Goal: Task Accomplishment & Management: Manage account settings

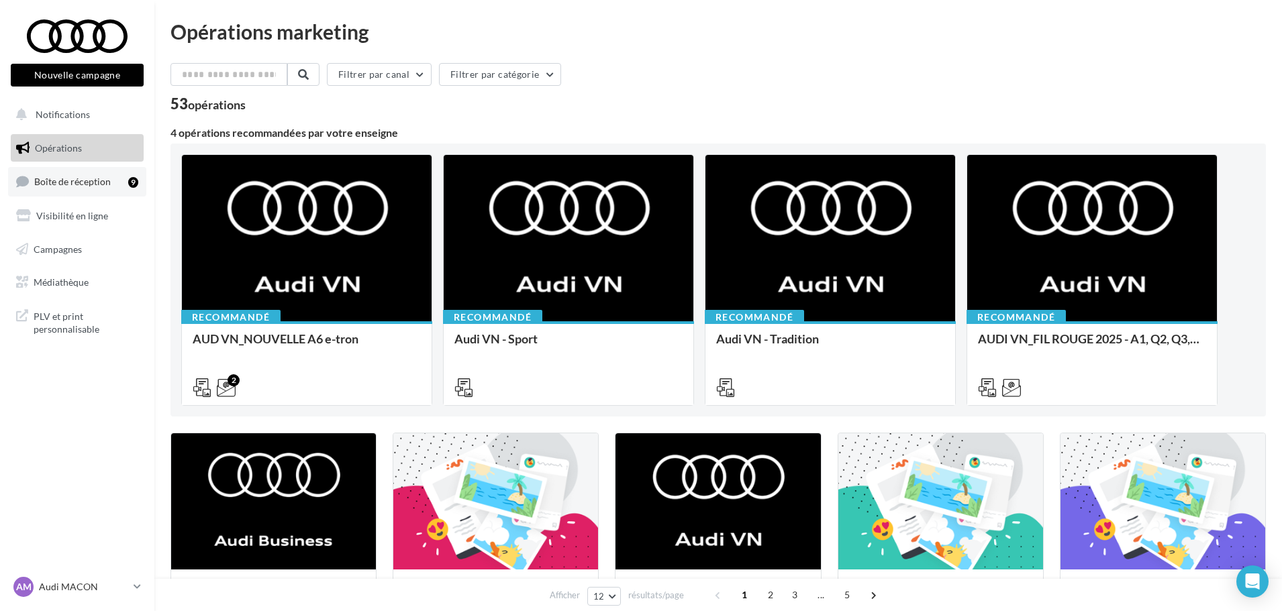
click at [82, 181] on span "Boîte de réception" at bounding box center [72, 181] width 77 height 11
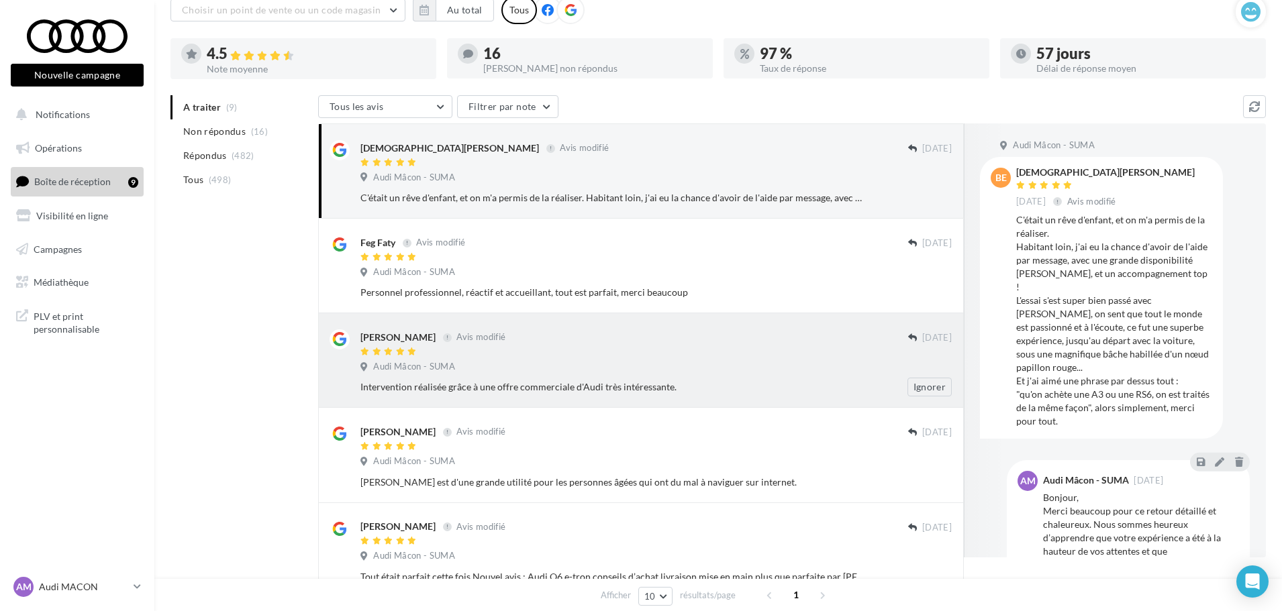
scroll to position [67, 0]
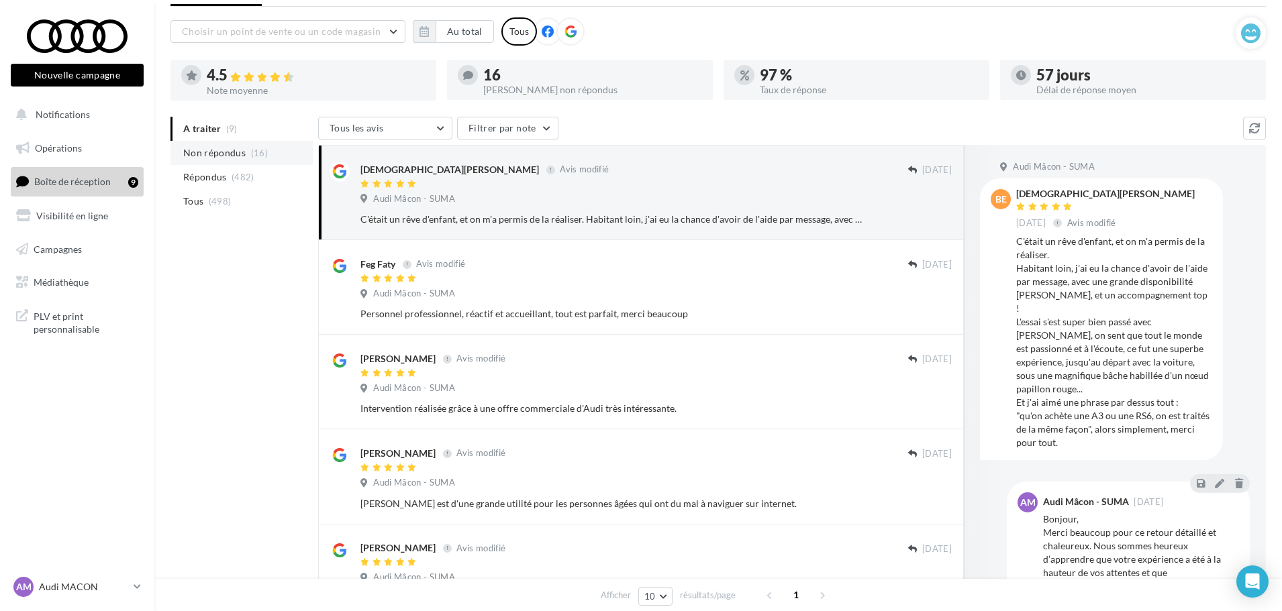
click at [191, 152] on span "Non répondus" at bounding box center [214, 152] width 62 height 13
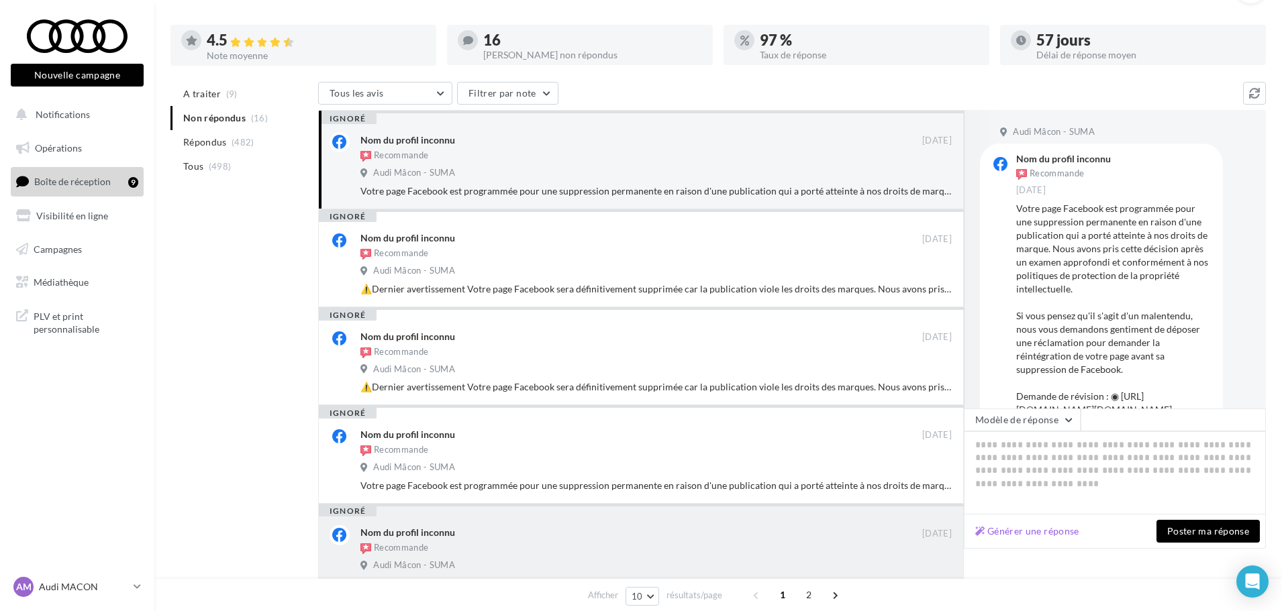
scroll to position [0, 0]
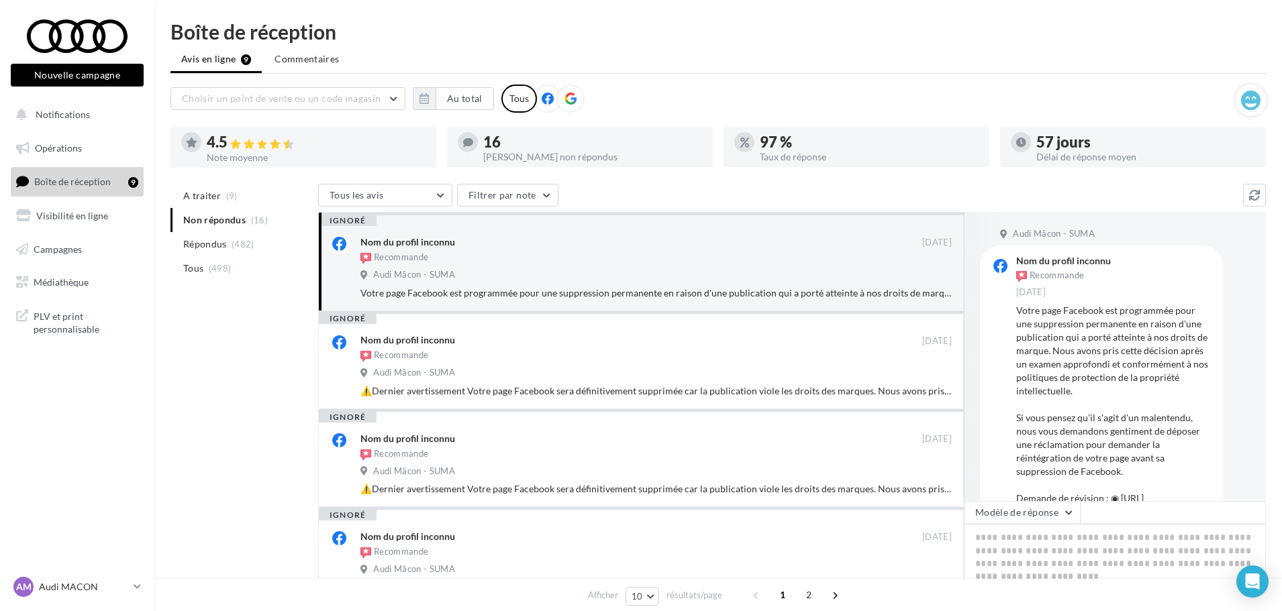
click at [566, 99] on icon at bounding box center [570, 99] width 12 height 12
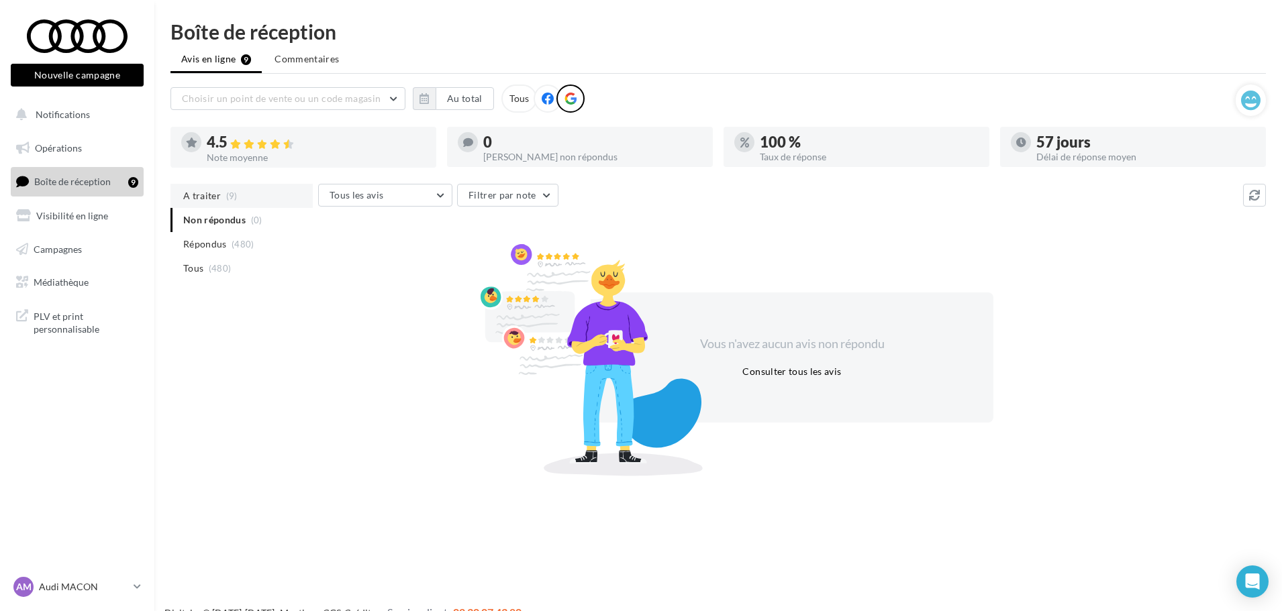
click at [250, 195] on li "A traiter (9)" at bounding box center [241, 196] width 142 height 24
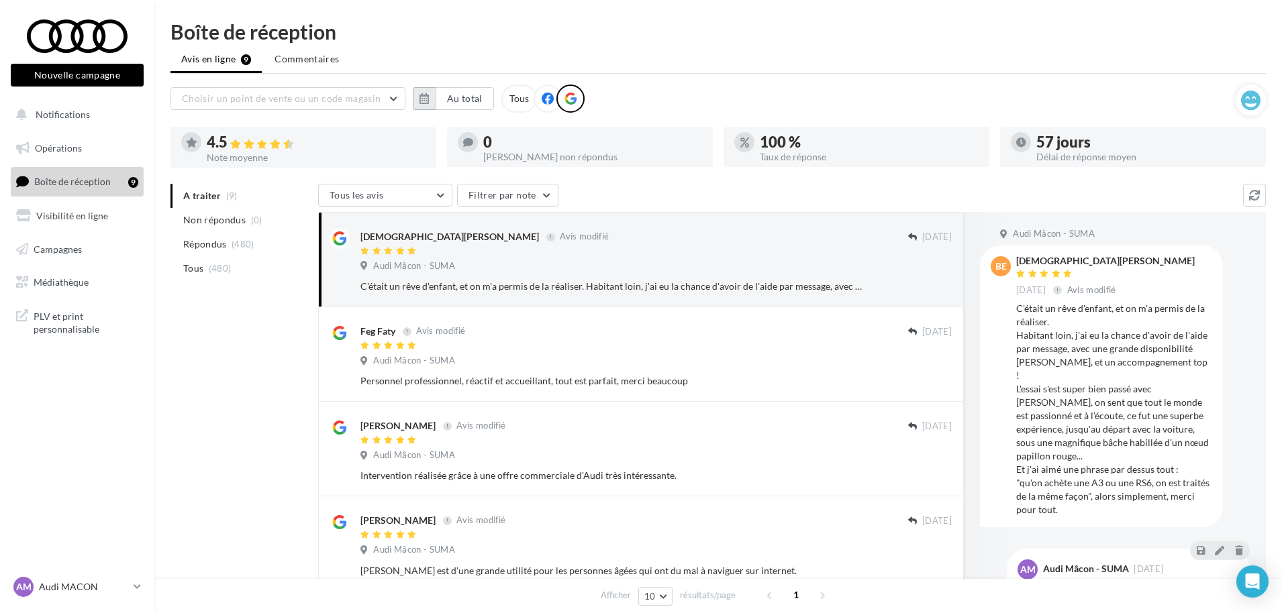
click at [430, 101] on button "button" at bounding box center [424, 98] width 23 height 23
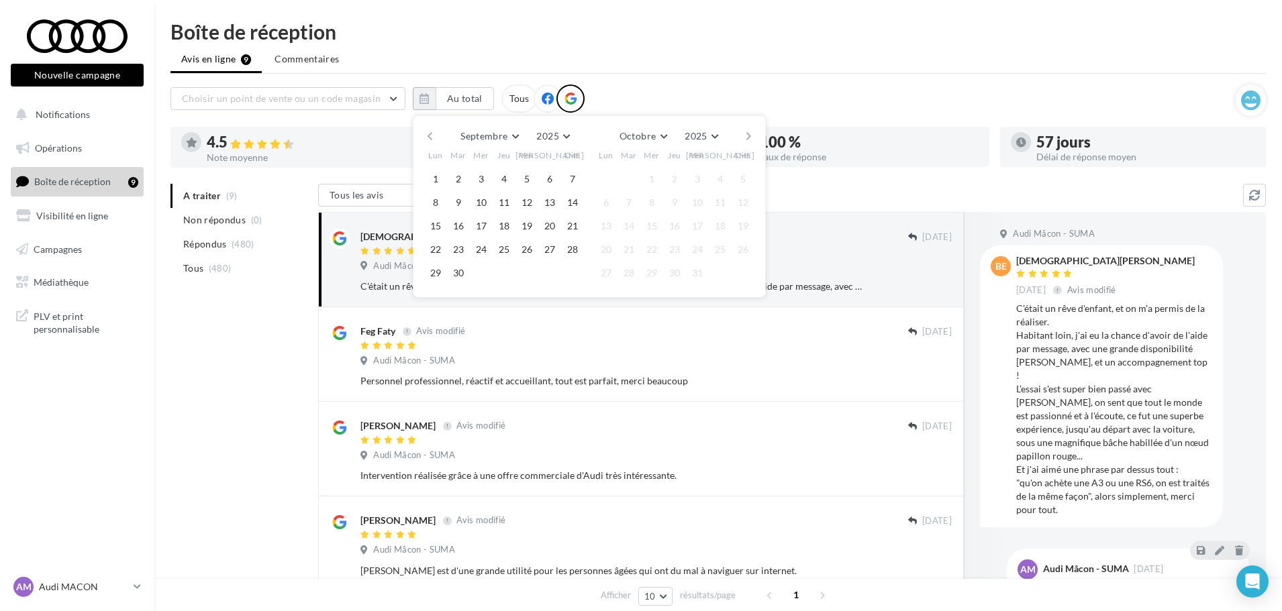
click at [434, 134] on button "button" at bounding box center [429, 136] width 11 height 19
click at [456, 172] on button "1" at bounding box center [458, 179] width 20 height 20
click at [748, 134] on button "button" at bounding box center [748, 136] width 11 height 19
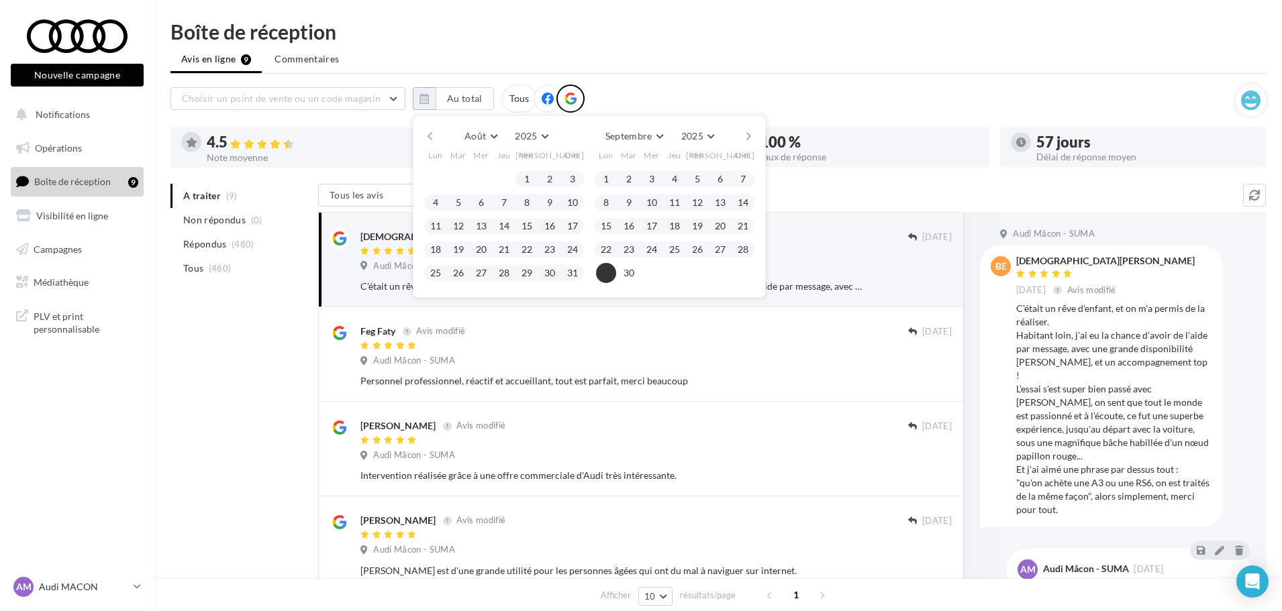
click at [603, 272] on button "29" at bounding box center [606, 273] width 20 height 20
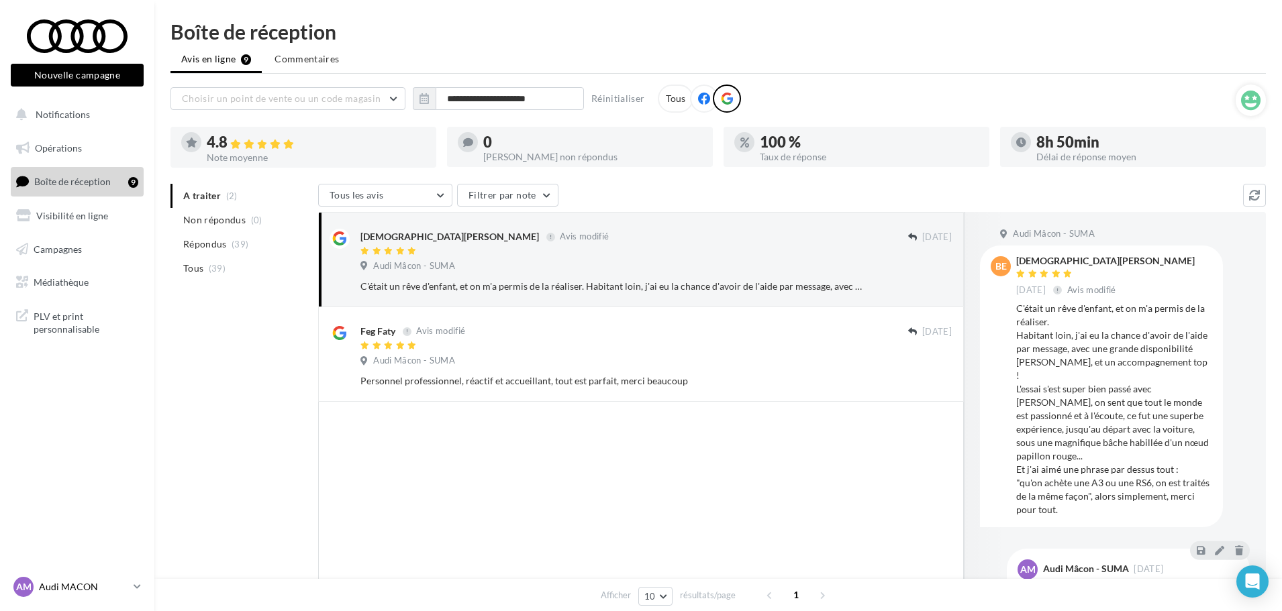
click at [130, 591] on link "AM Audi MACON audi-maco-dup" at bounding box center [77, 587] width 133 height 26
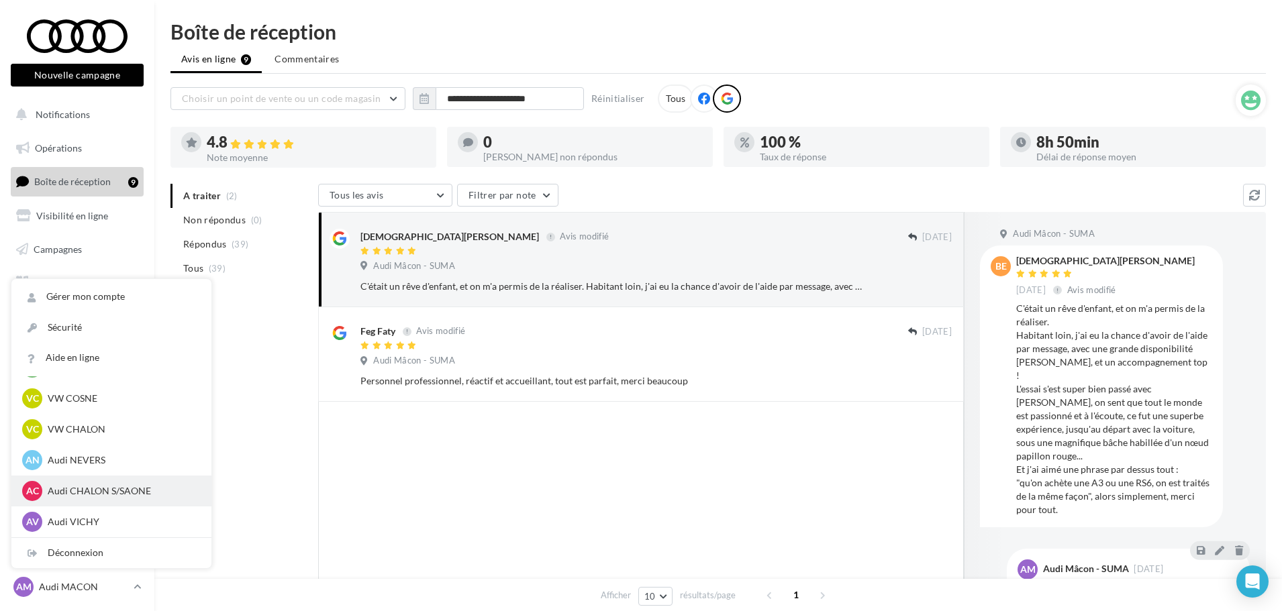
scroll to position [604, 0]
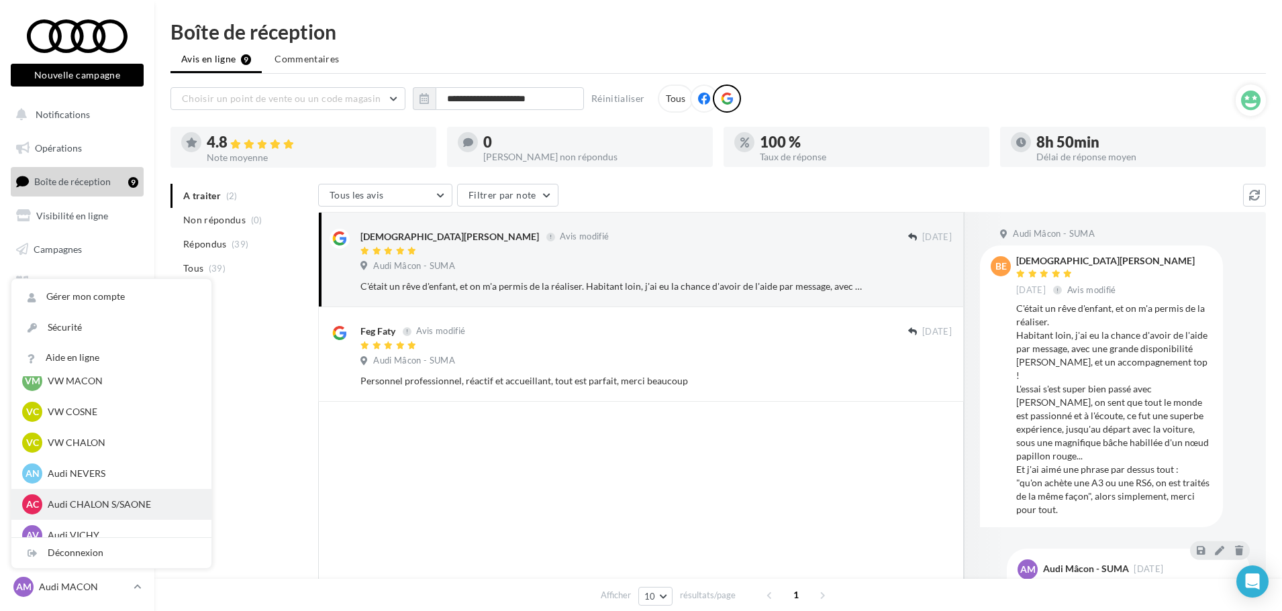
click at [123, 504] on p "Audi CHALON S/SAONE" at bounding box center [122, 504] width 148 height 13
